Goal: Find specific page/section: Find specific page/section

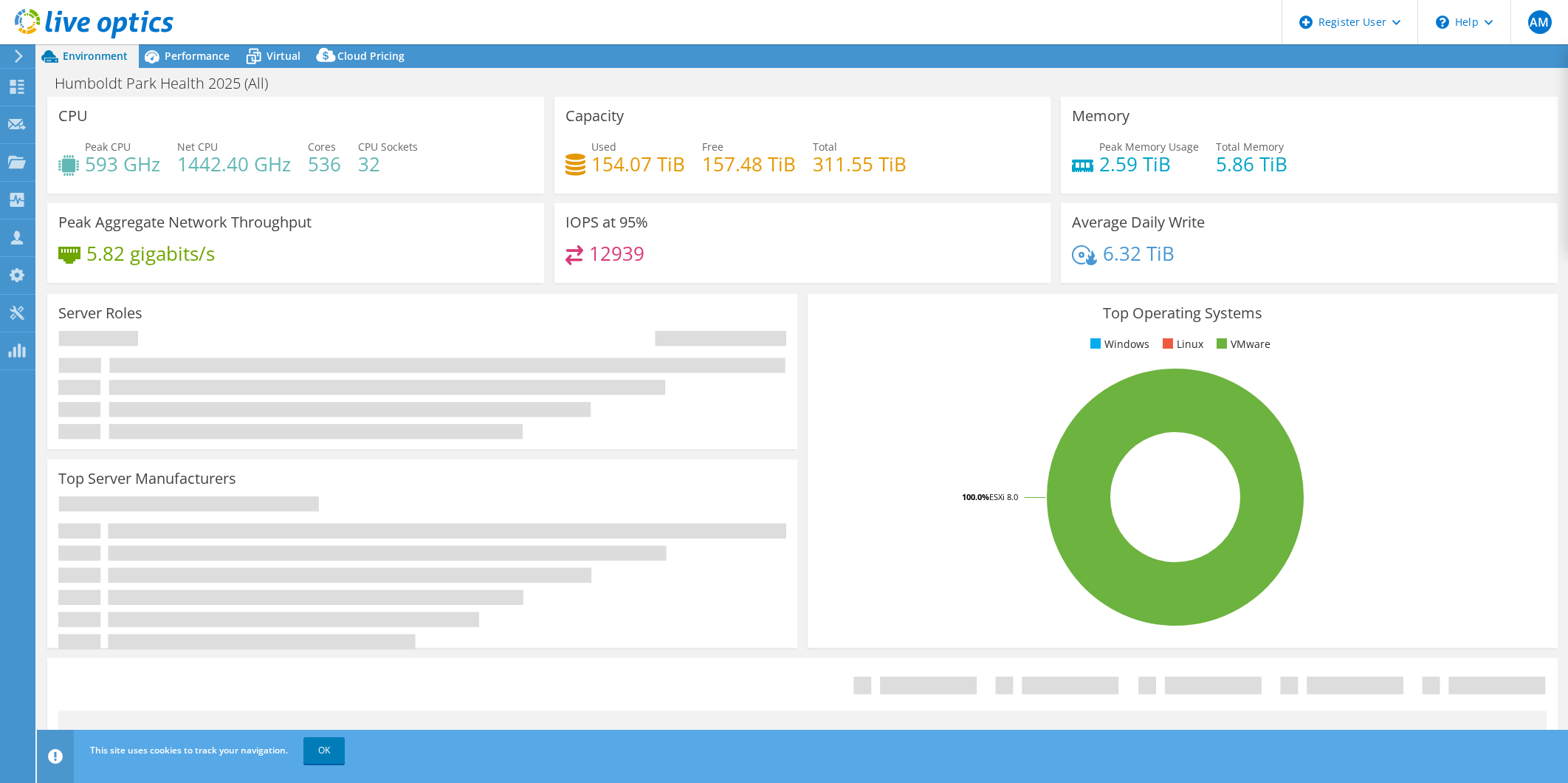
select select "USEast"
select select "USD"
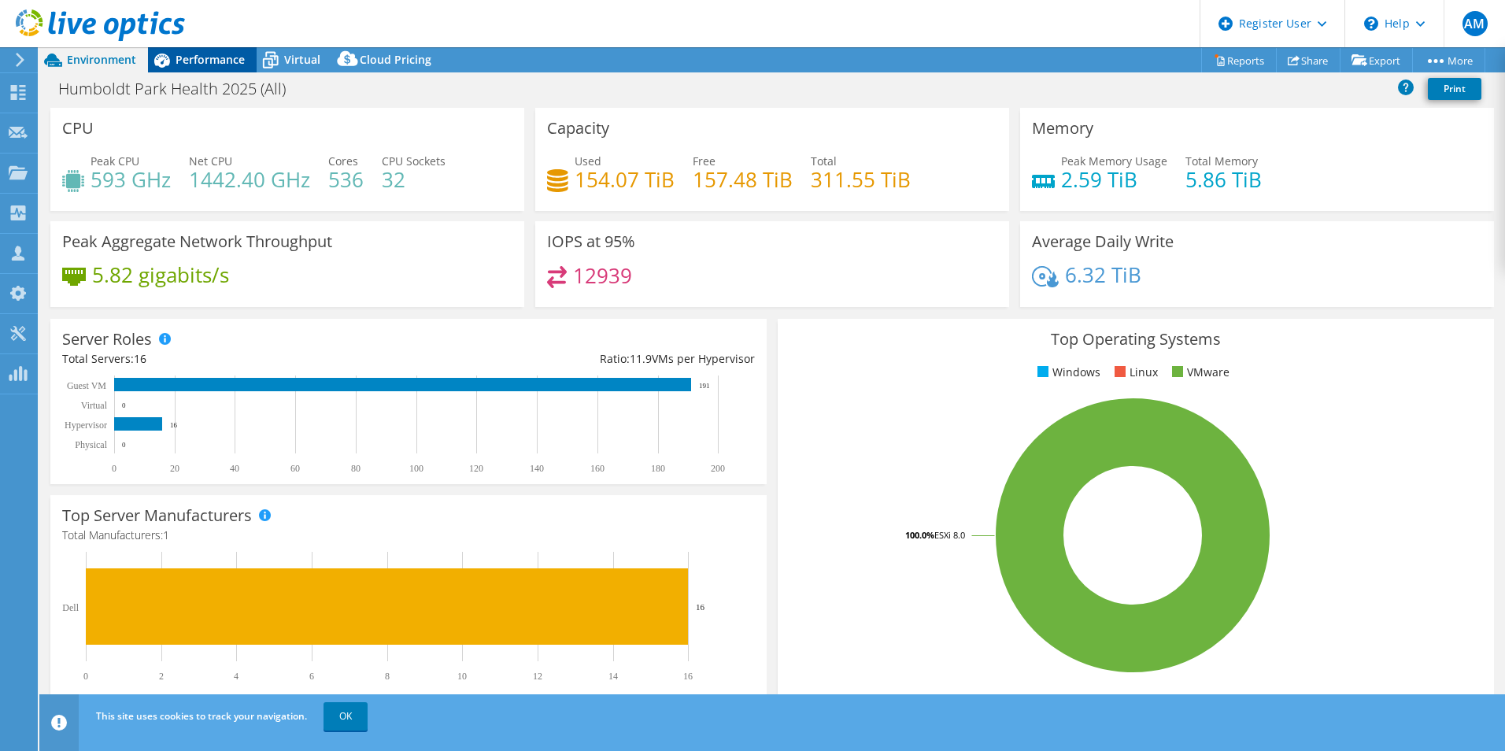
click at [191, 59] on span "Performance" at bounding box center [209, 59] width 69 height 15
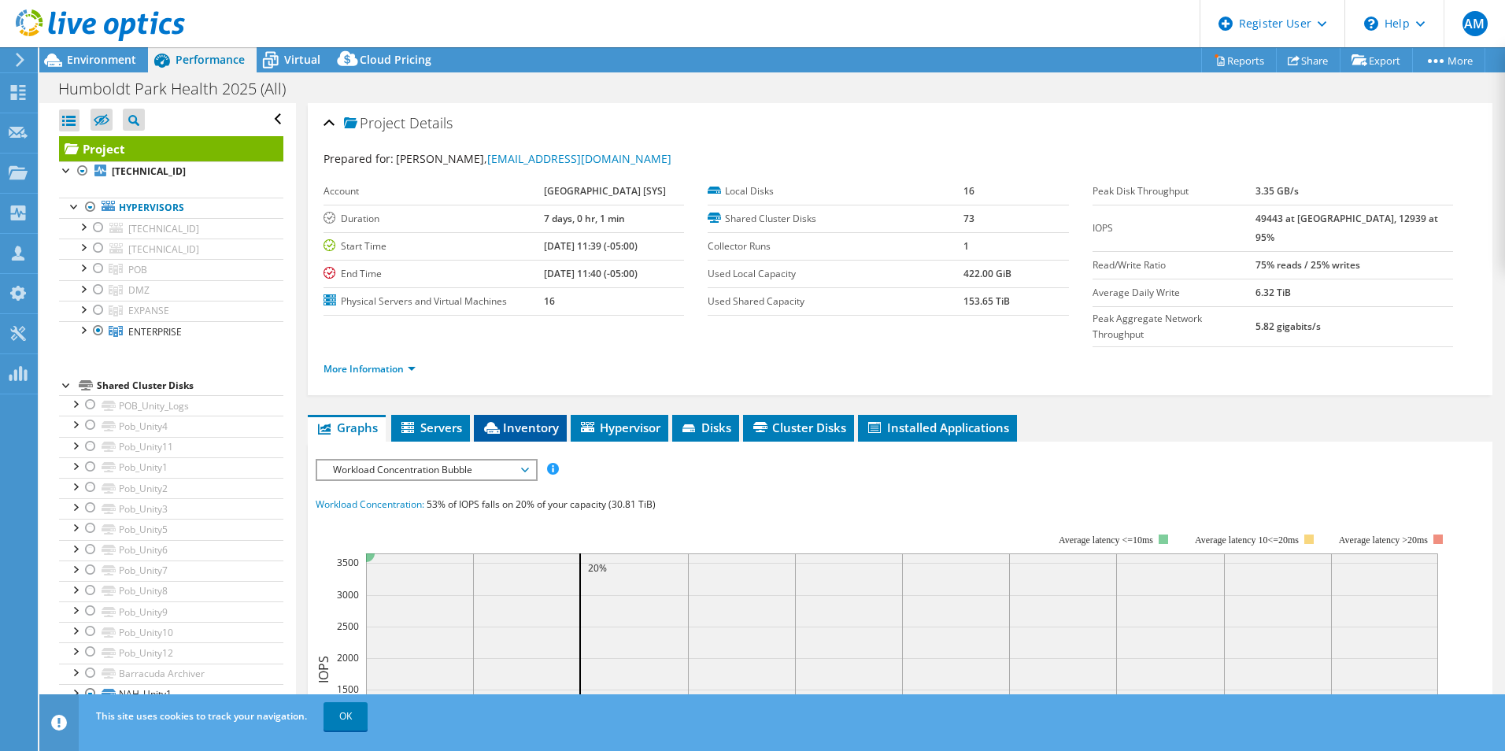
click at [520, 432] on span "Inventory" at bounding box center [520, 427] width 77 height 16
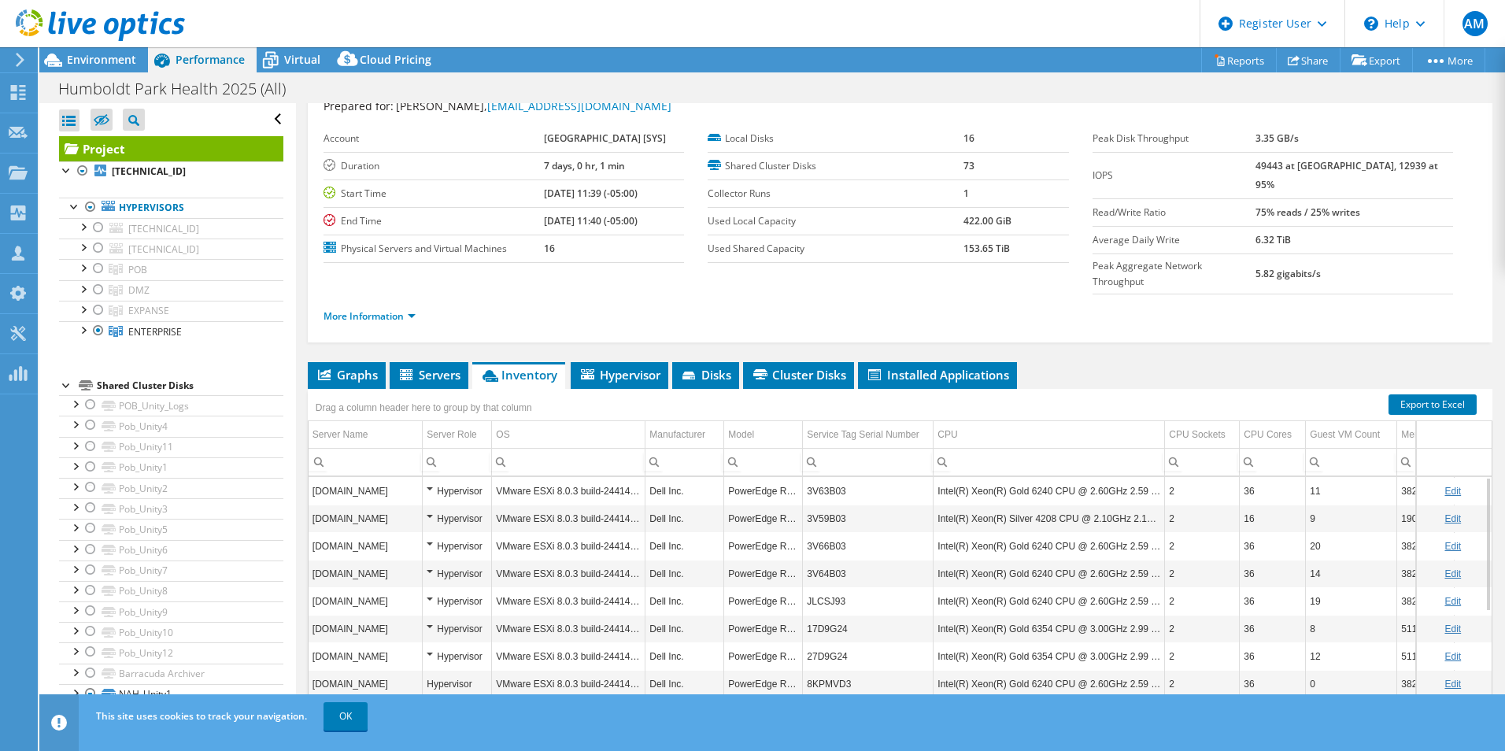
scroll to position [79, 0]
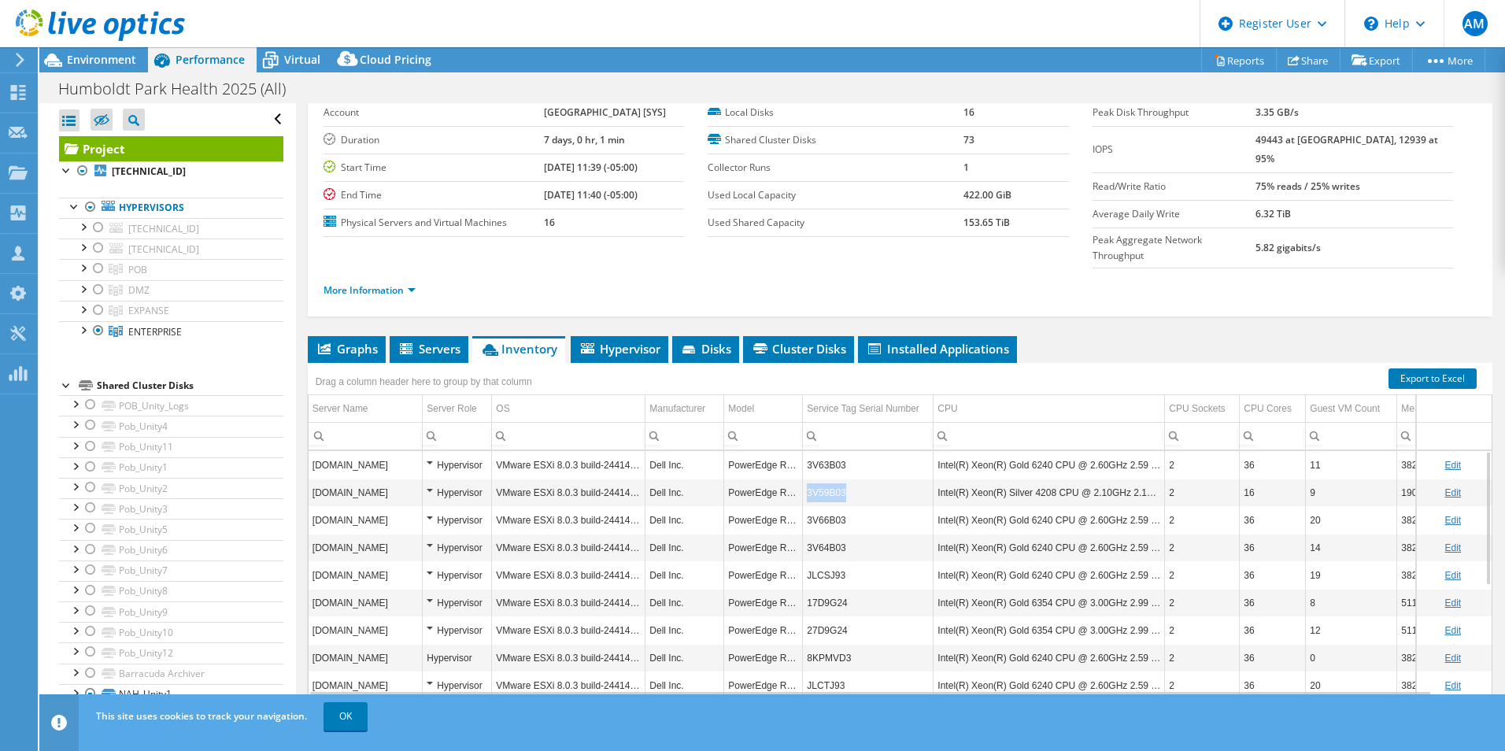
drag, startPoint x: 847, startPoint y: 493, endPoint x: 807, endPoint y: 493, distance: 40.9
click at [807, 493] on td "3V59B03" at bounding box center [868, 492] width 131 height 28
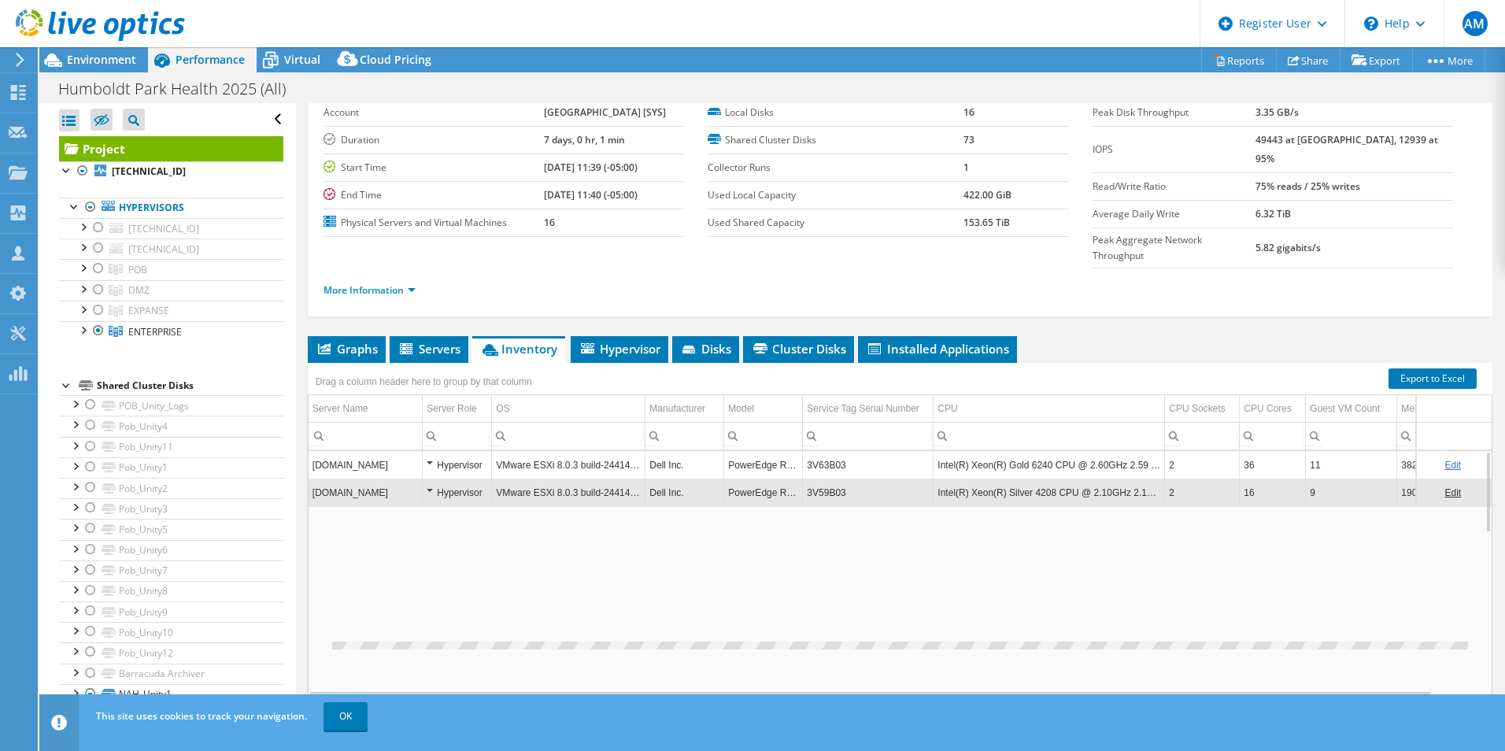
copy td "3V59B03"
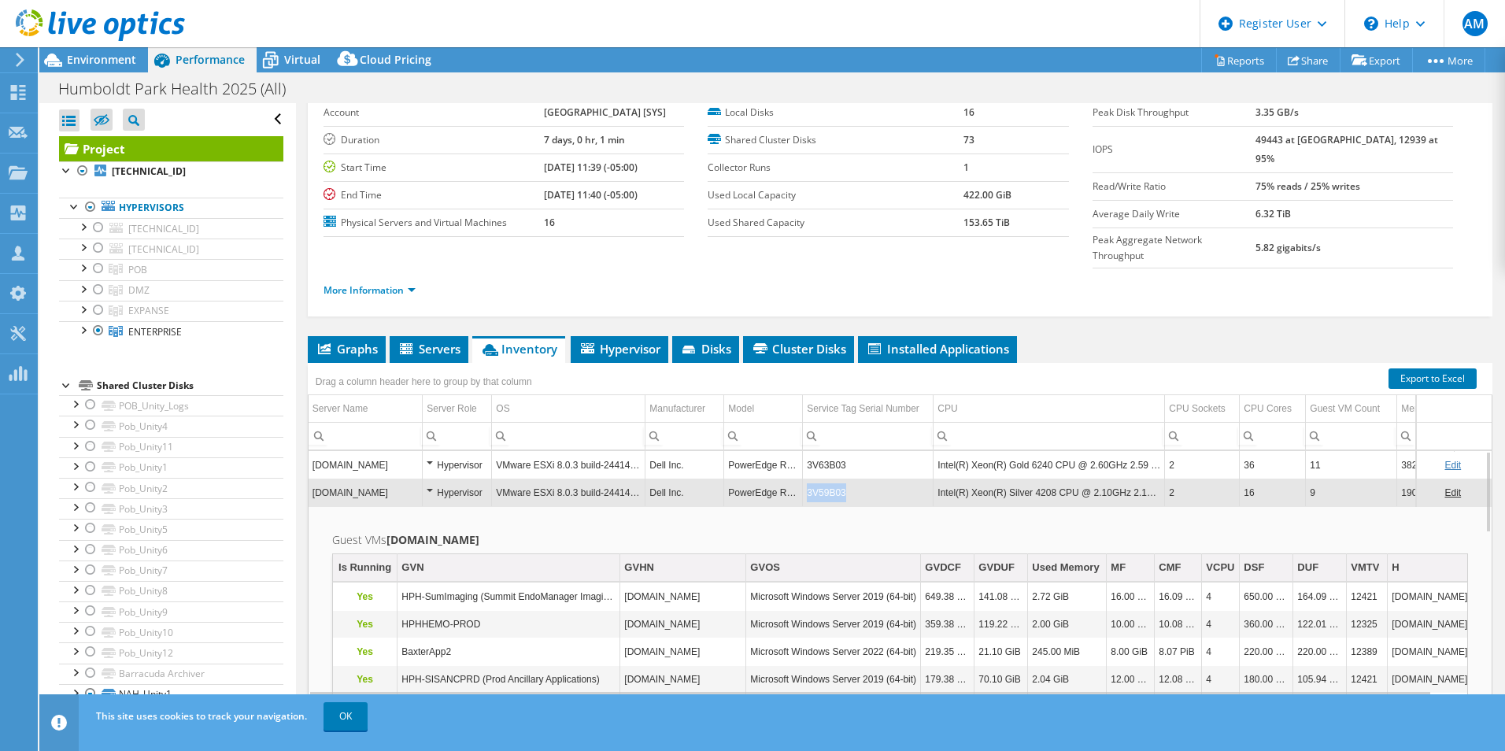
drag, startPoint x: 851, startPoint y: 493, endPoint x: 807, endPoint y: 493, distance: 44.1
click at [807, 493] on td "3V59B03" at bounding box center [868, 492] width 131 height 28
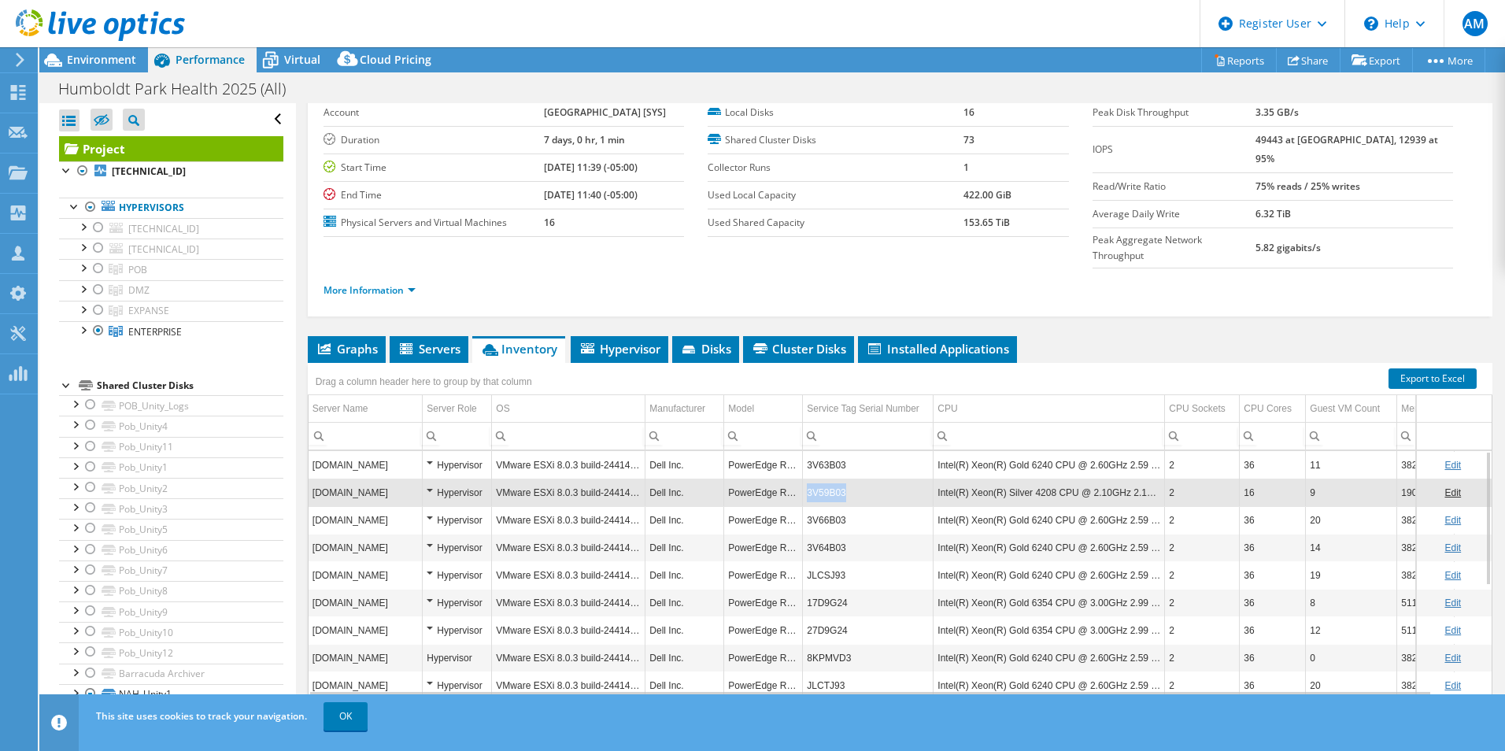
drag, startPoint x: 807, startPoint y: 490, endPoint x: 843, endPoint y: 492, distance: 35.4
click at [843, 492] on td "3V59B03" at bounding box center [868, 492] width 131 height 28
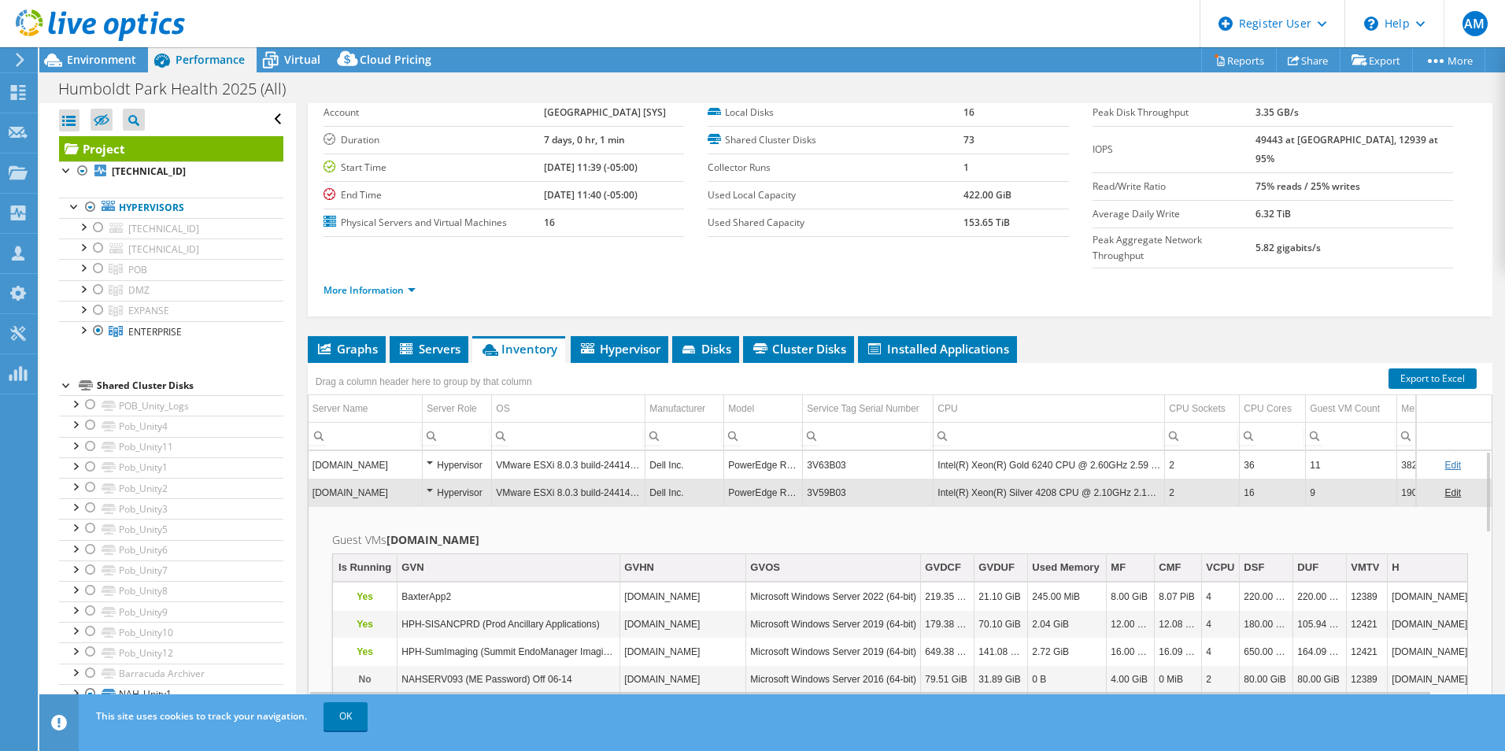
drag, startPoint x: 833, startPoint y: 491, endPoint x: 825, endPoint y: 508, distance: 19.0
click at [825, 508] on td "Guest VMs [DOMAIN_NAME] Is Running GVN GVHN GVOS GVDCF GVDUF Used Memory MF CMF…" at bounding box center [899, 681] width 1183 height 350
click at [827, 494] on td "3V59B03" at bounding box center [868, 492] width 131 height 28
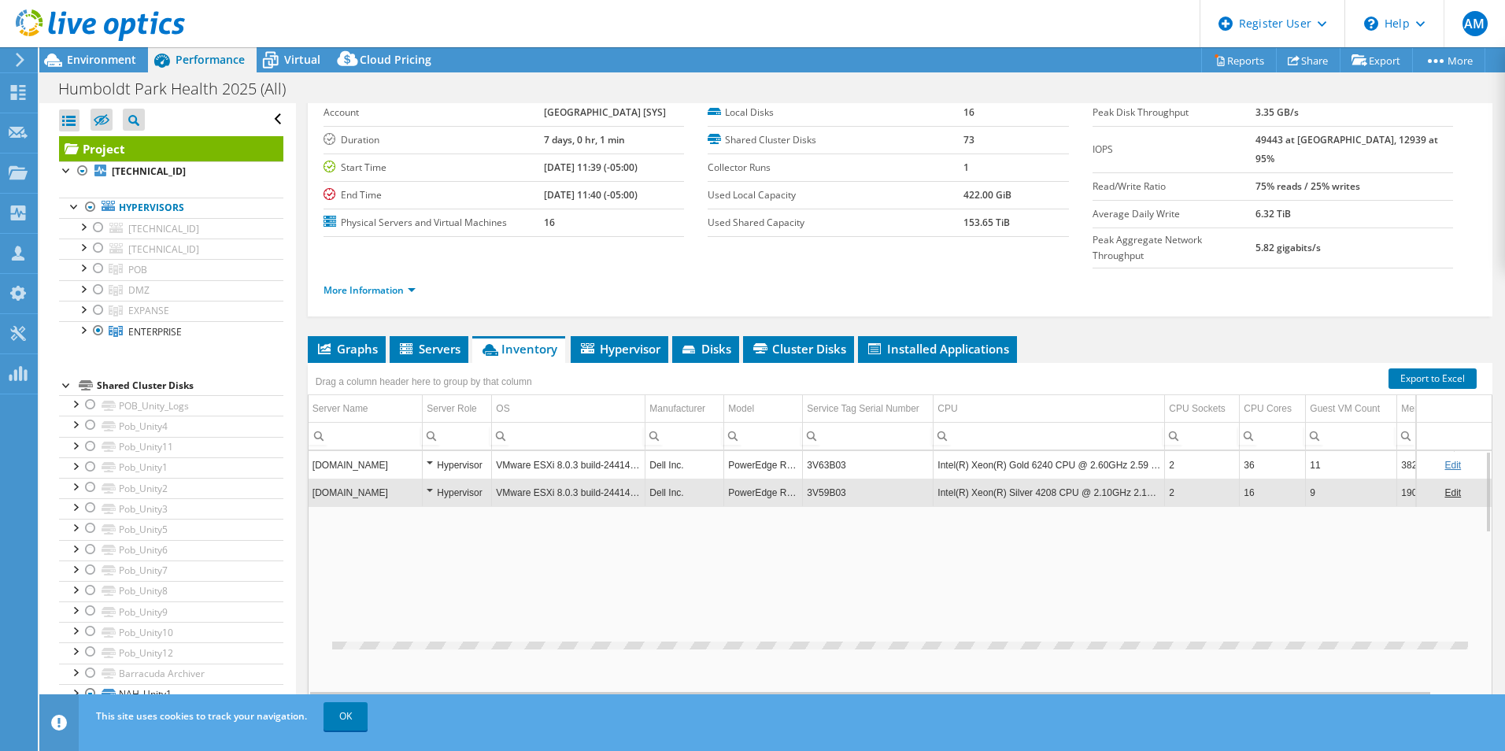
click at [827, 494] on td "3V59B03" at bounding box center [868, 492] width 131 height 28
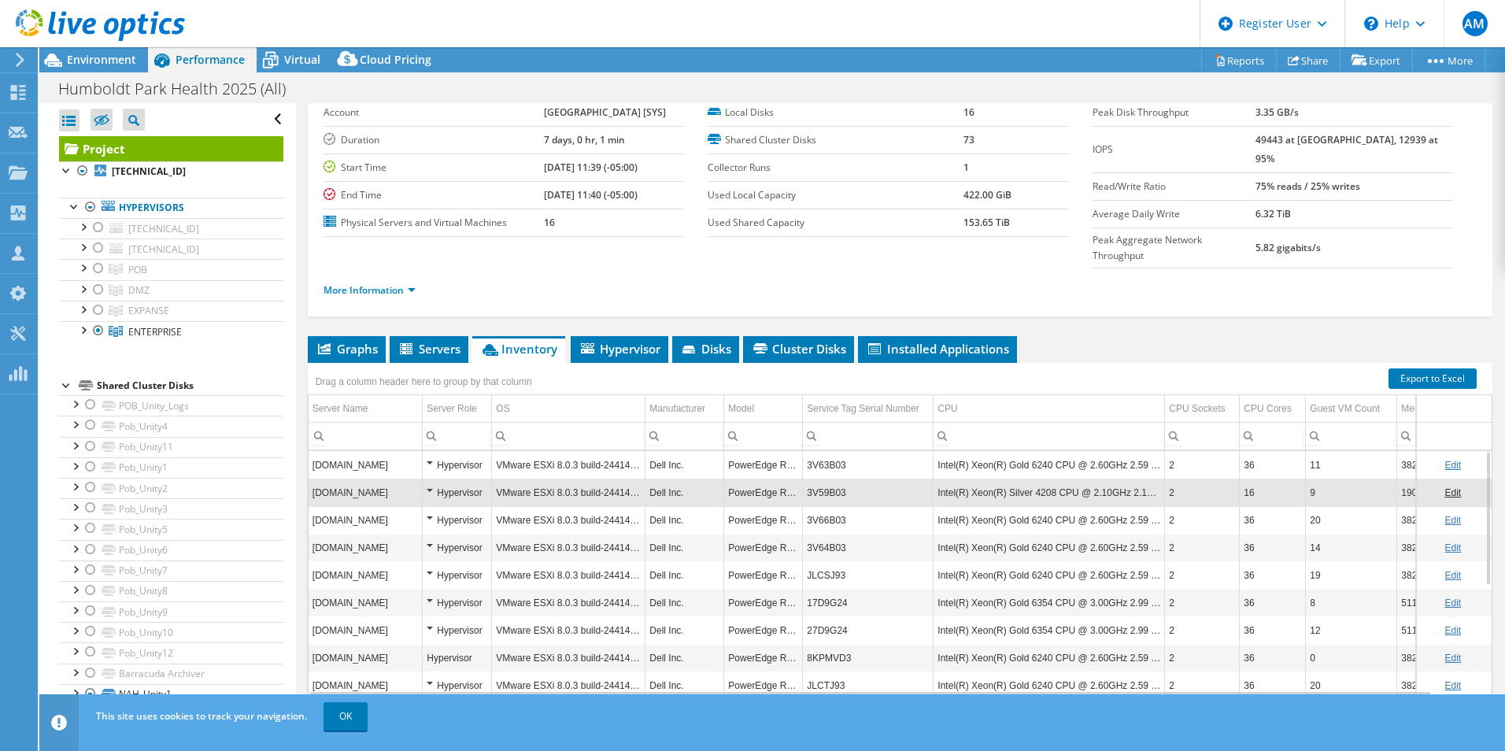
click at [827, 494] on td "3V59B03" at bounding box center [868, 492] width 131 height 28
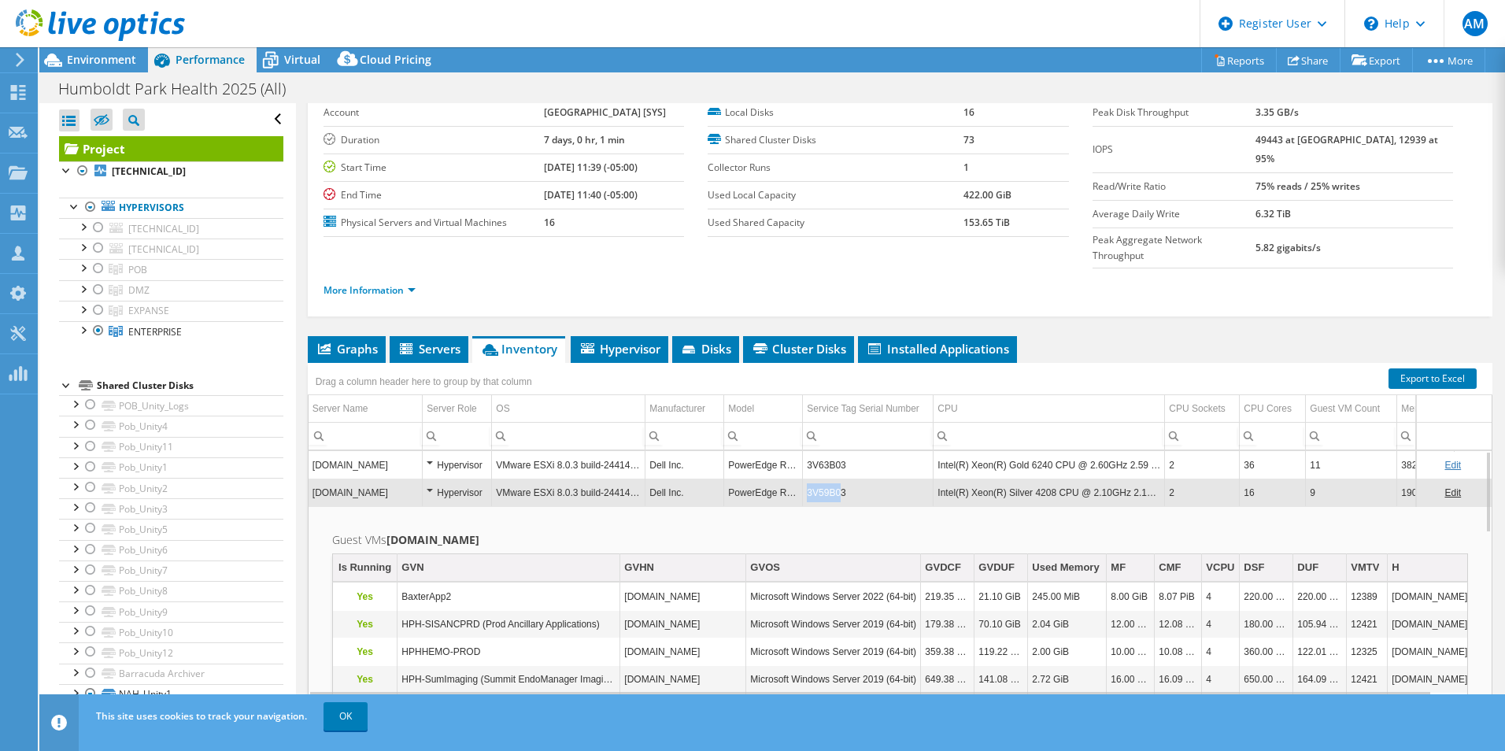
drag, startPoint x: 842, startPoint y: 491, endPoint x: 809, endPoint y: 490, distance: 33.1
click at [809, 490] on td "3V59B03" at bounding box center [868, 492] width 131 height 28
copy td "3V59B03"
drag, startPoint x: 847, startPoint y: 490, endPoint x: 808, endPoint y: 490, distance: 38.6
click at [808, 490] on td "3V59B03" at bounding box center [868, 492] width 131 height 28
